Goal: Task Accomplishment & Management: Manage account settings

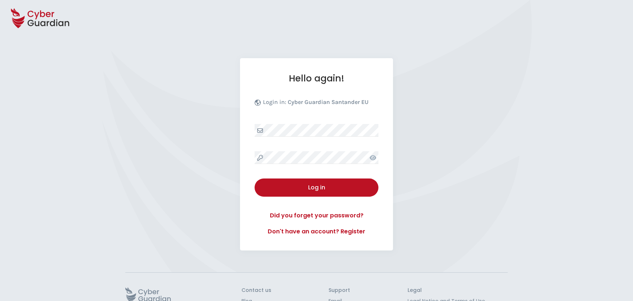
select select "English"
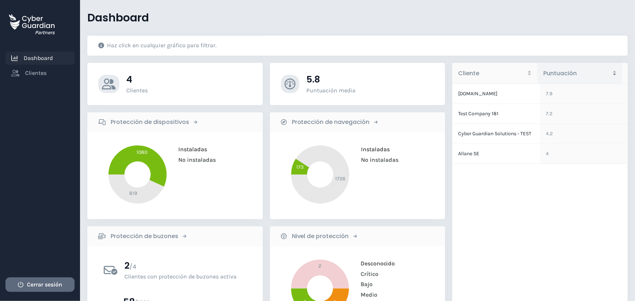
click at [55, 283] on span "Cerrar sesión" at bounding box center [44, 285] width 35 height 9
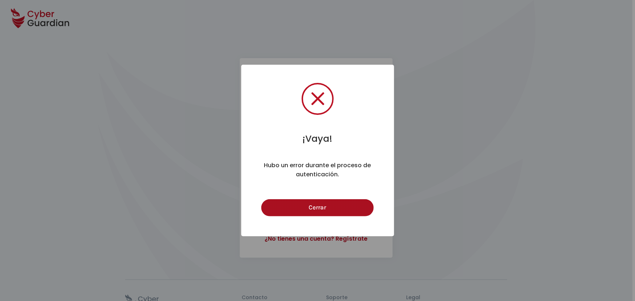
drag, startPoint x: 330, startPoint y: 201, endPoint x: 292, endPoint y: 171, distance: 48.2
click at [327, 200] on button "Cerrar" at bounding box center [317, 208] width 113 height 17
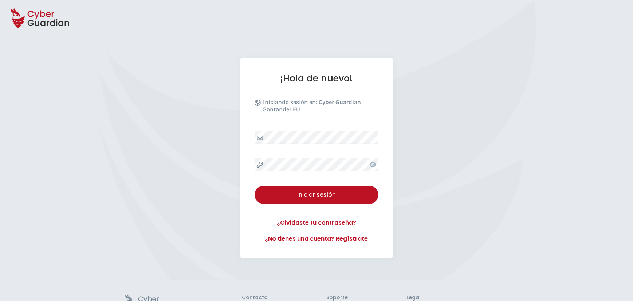
click at [232, 135] on div "¡Hola de nuevo! Iniciando sesión en: Cyber Guardian Santander EU Iniciar sesión…" at bounding box center [316, 158] width 633 height 200
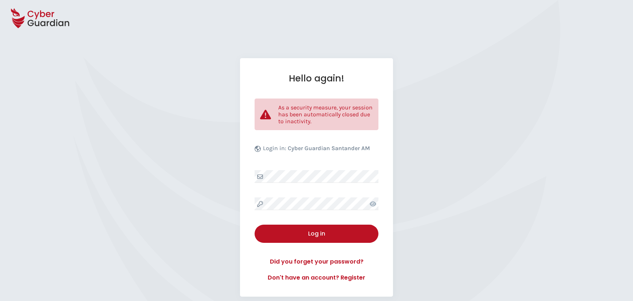
select select "English"
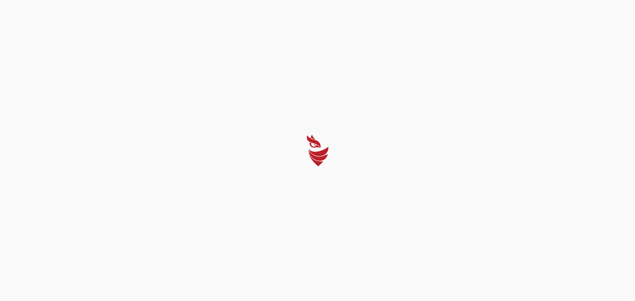
select select "English"
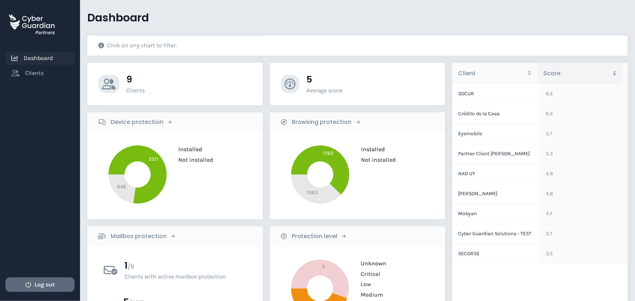
drag, startPoint x: 51, startPoint y: 289, endPoint x: 55, endPoint y: 286, distance: 5.1
click at [51, 288] on span "Log out" at bounding box center [45, 285] width 20 height 9
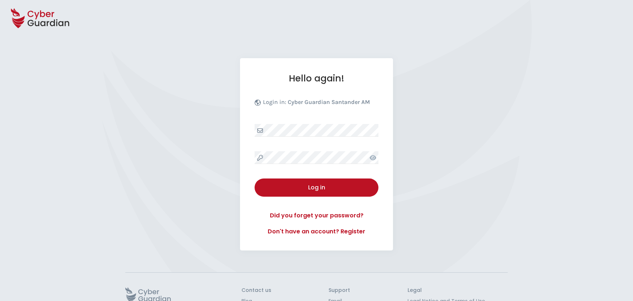
select select "English"
click at [145, 213] on div "Hello again! Login in: Cyber Guardian Santander AM Log in Did you forget your p…" at bounding box center [316, 154] width 633 height 193
